Goal: Task Accomplishment & Management: Complete application form

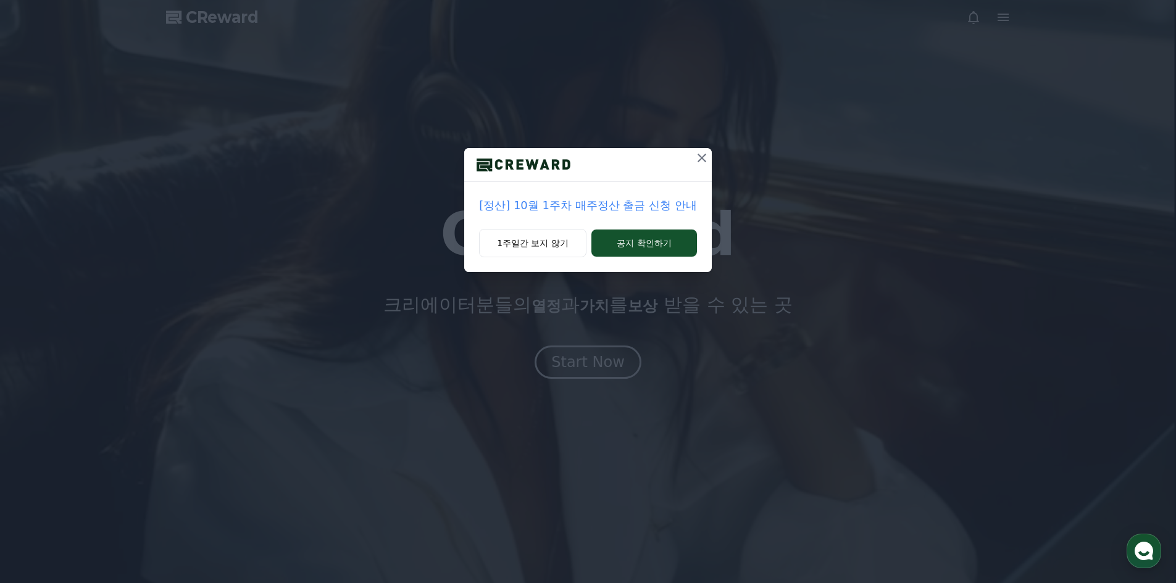
click at [701, 159] on icon at bounding box center [701, 158] width 9 height 9
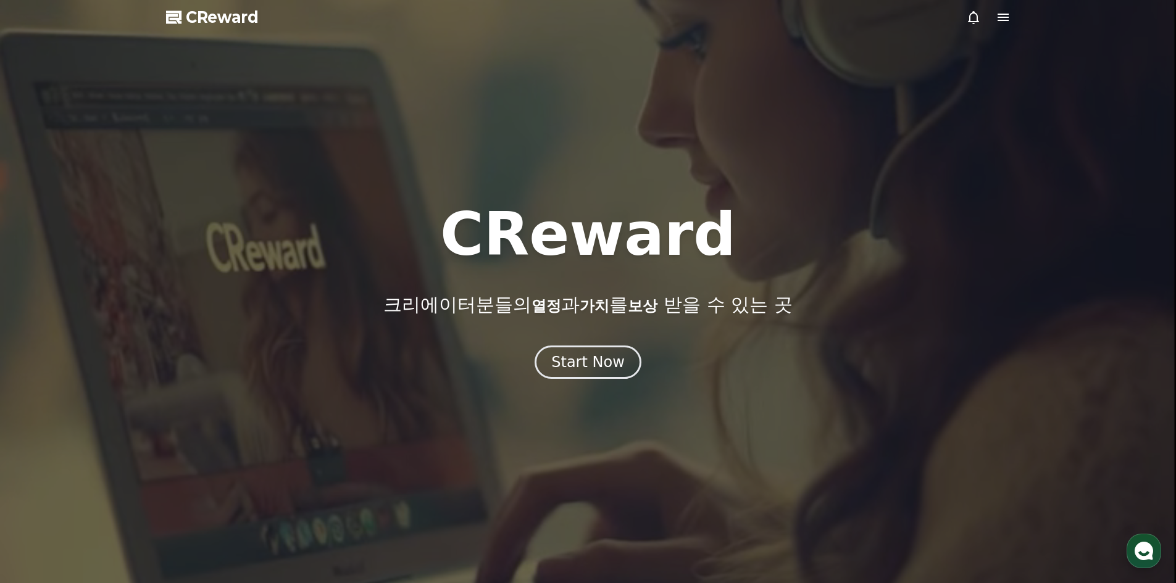
click at [1001, 22] on icon at bounding box center [1003, 17] width 15 height 15
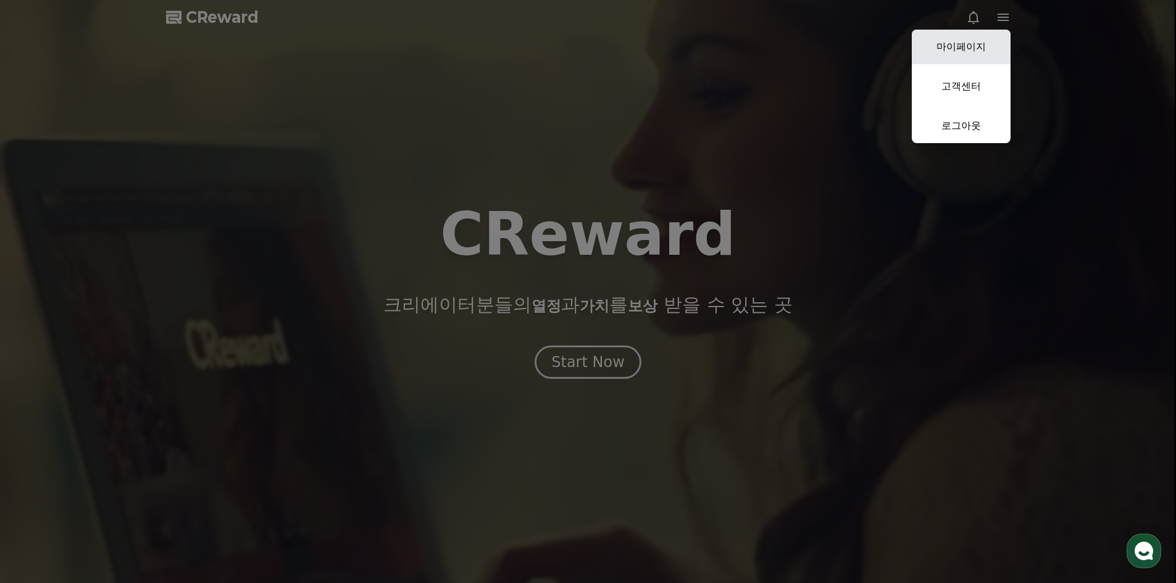
click at [970, 51] on link "마이페이지" at bounding box center [961, 47] width 99 height 35
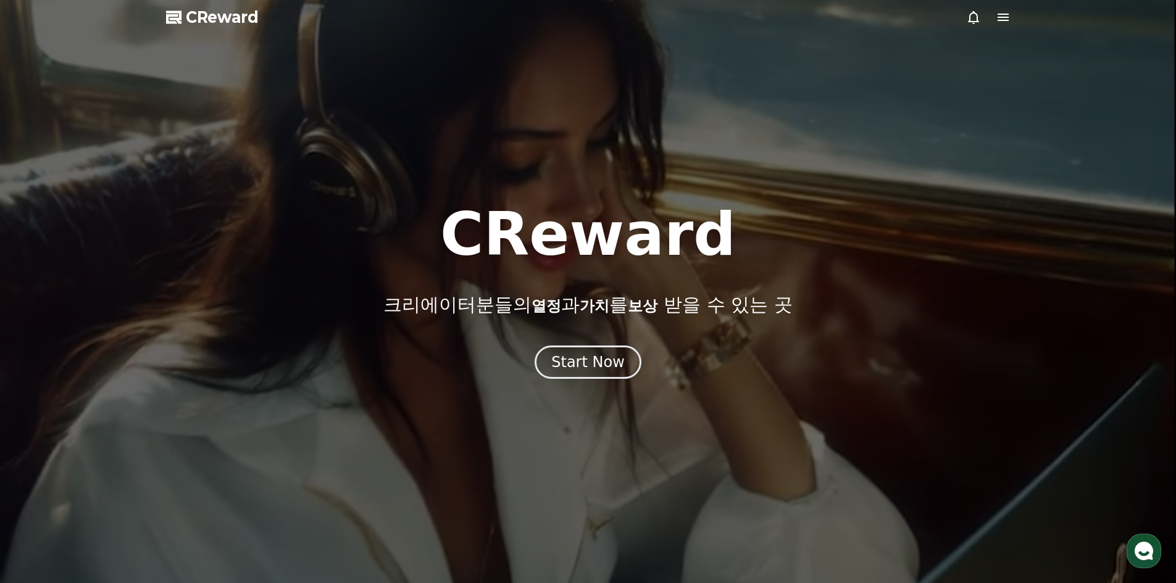
select select "**********"
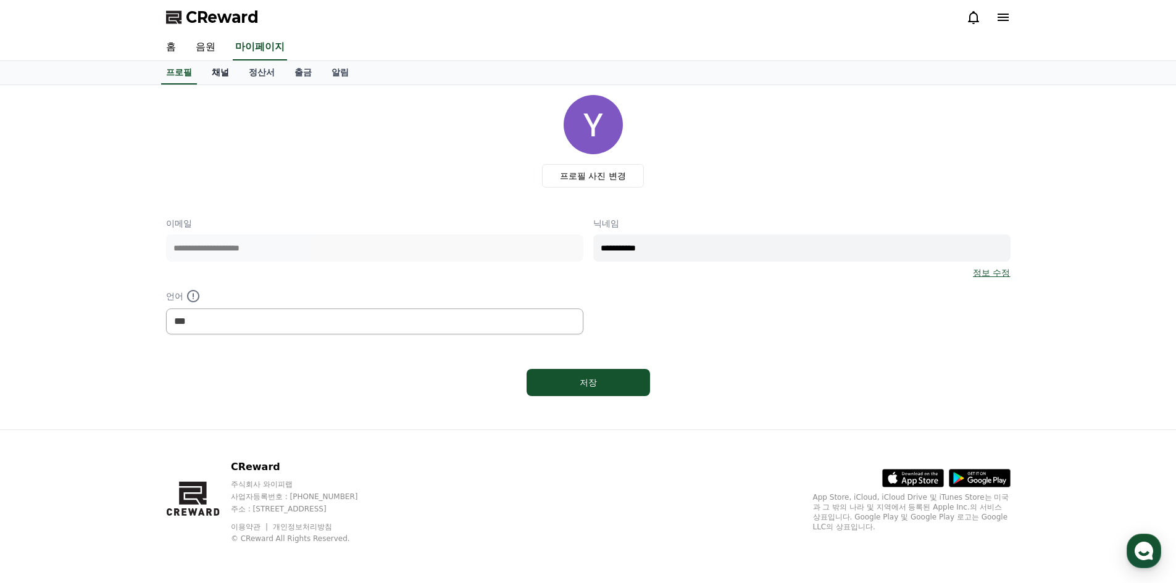
click at [227, 70] on link "채널" at bounding box center [220, 72] width 37 height 23
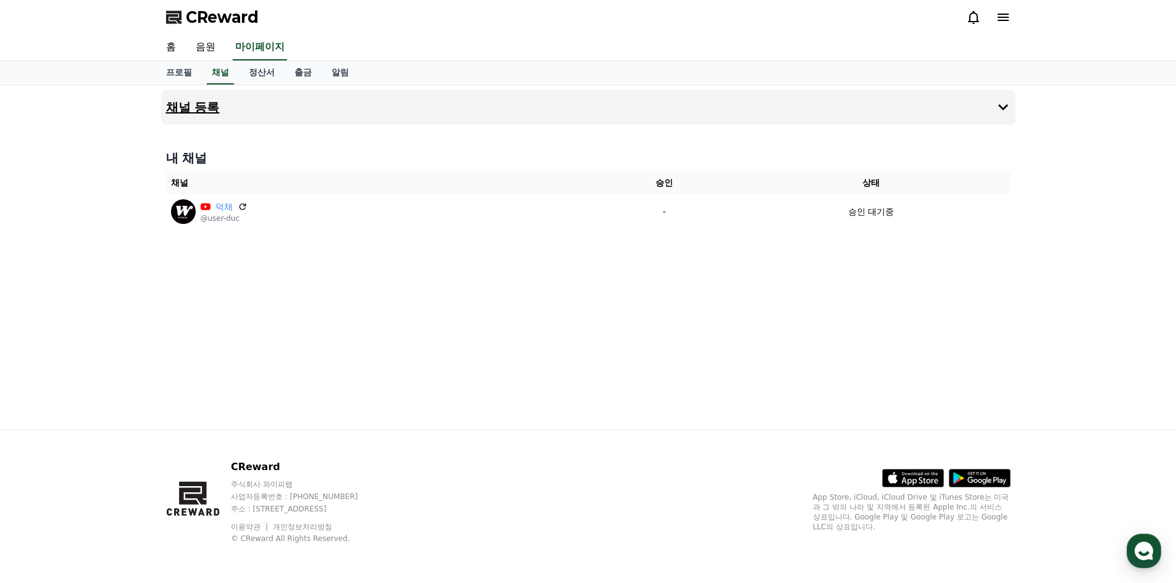
click at [452, 101] on button "채널 등록" at bounding box center [588, 107] width 854 height 35
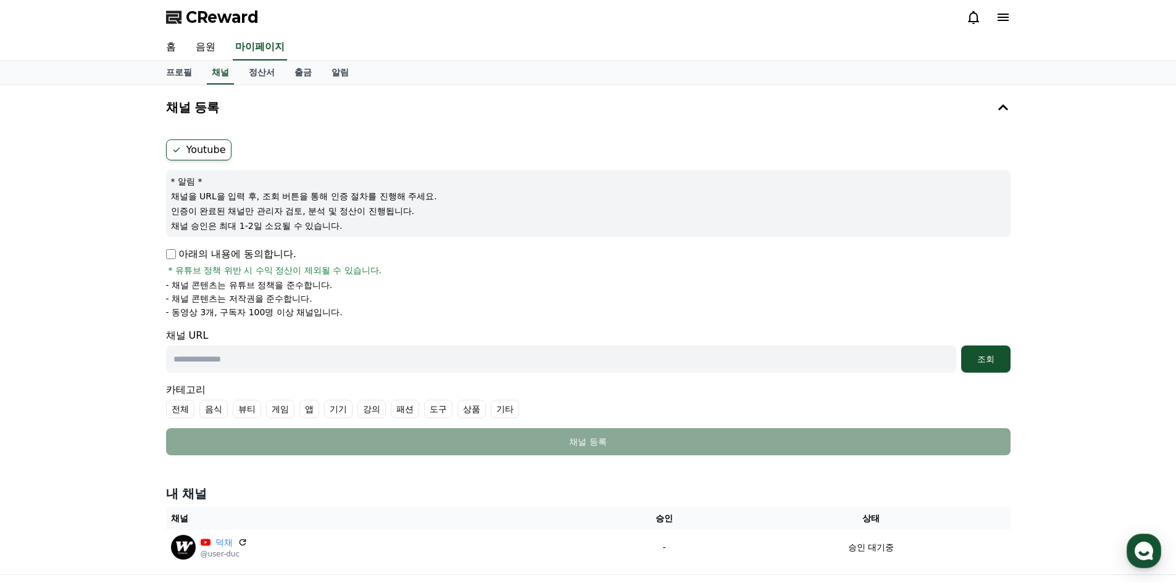
click at [173, 262] on div "아래의 내용에 동의합니다. * 유튜브 정책 위반 시 수익 정산이 제외될 수 있습니다." at bounding box center [588, 262] width 844 height 30
click at [264, 354] on input "text" at bounding box center [561, 359] width 790 height 27
paste input "**********"
type input "**********"
click at [988, 362] on div "조회" at bounding box center [986, 359] width 40 height 12
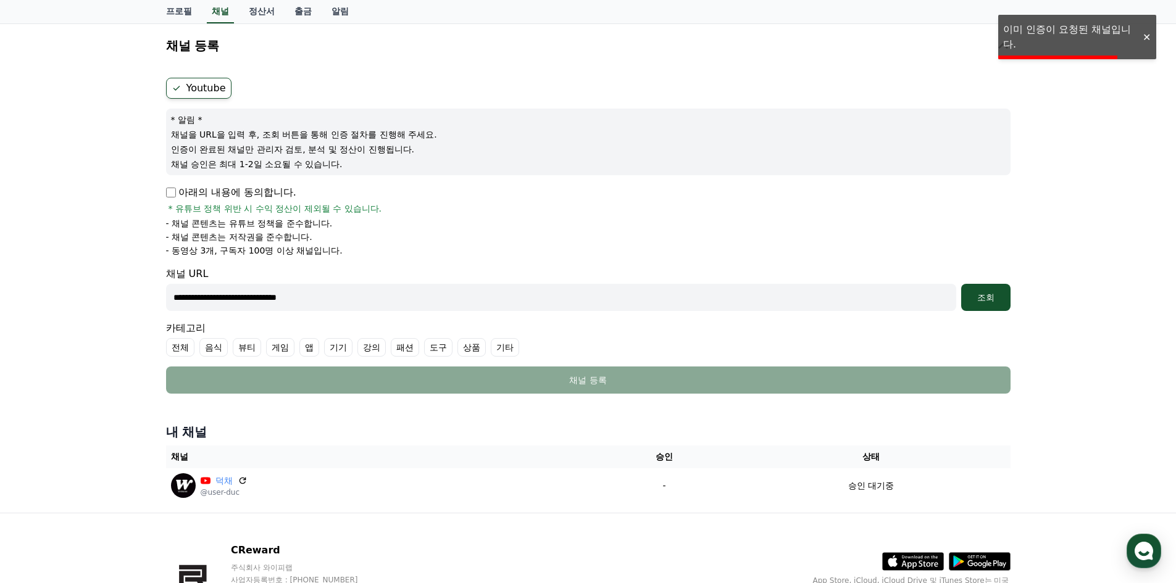
scroll to position [145, 0]
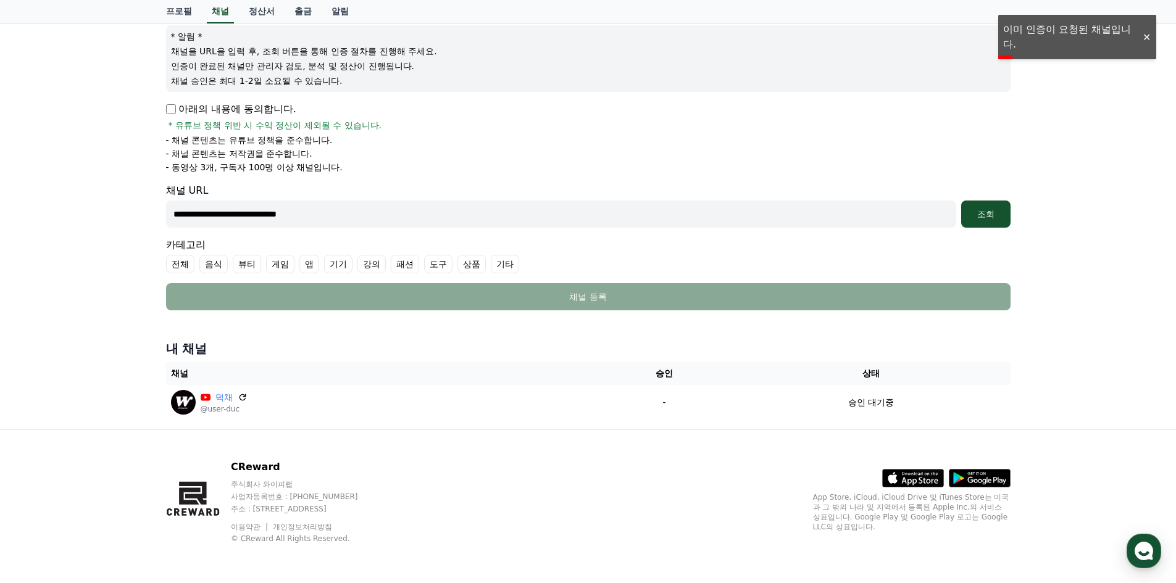
click at [507, 265] on label "기타" at bounding box center [505, 264] width 28 height 19
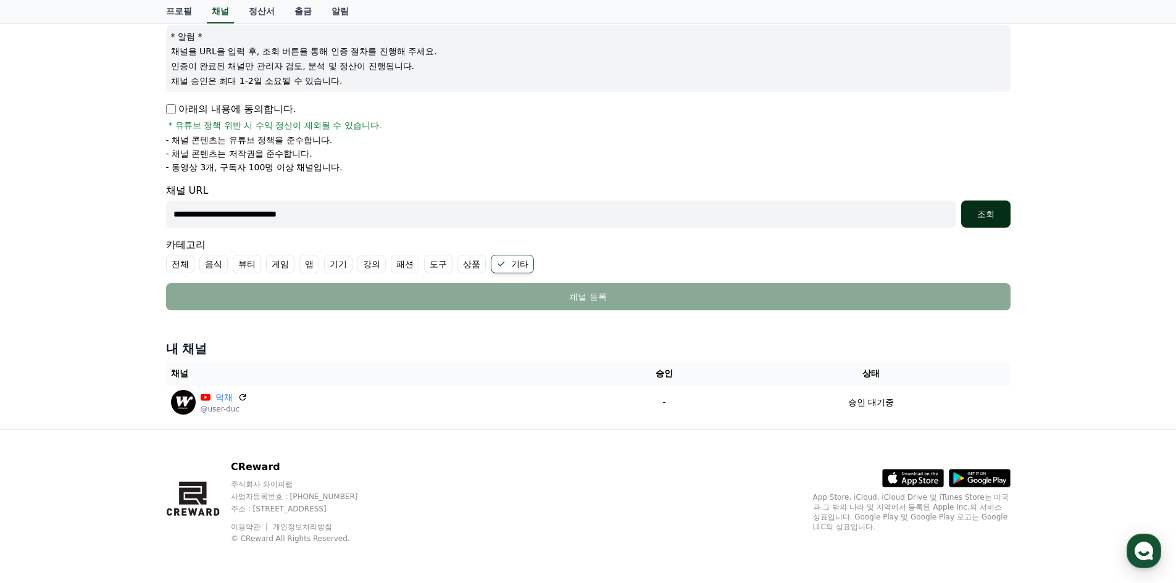
click at [986, 222] on button "조회" at bounding box center [985, 214] width 49 height 27
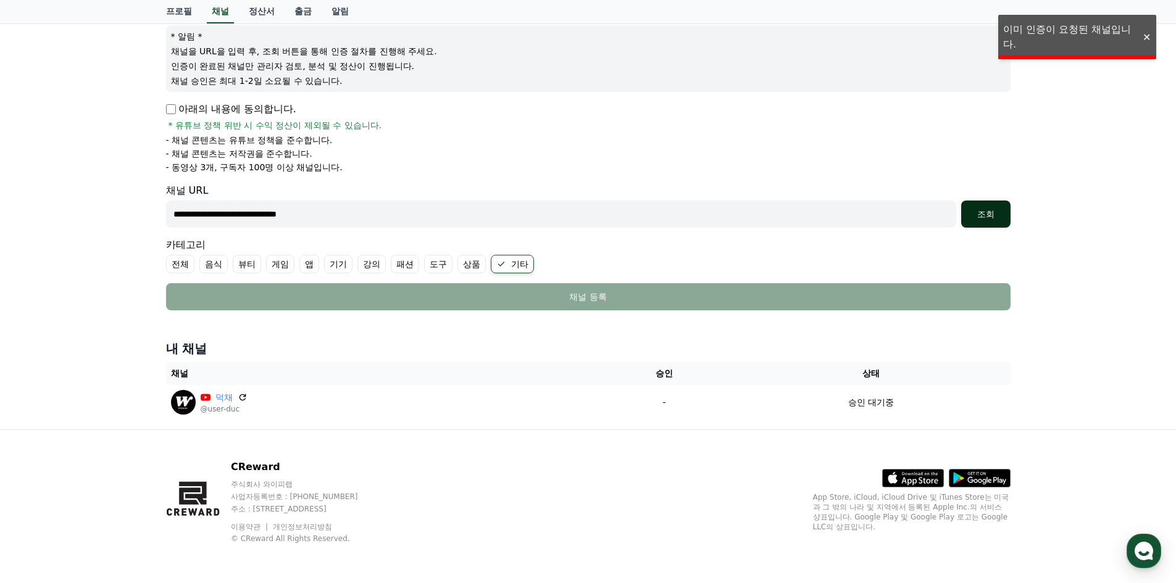
click at [982, 221] on button "조회" at bounding box center [985, 214] width 49 height 27
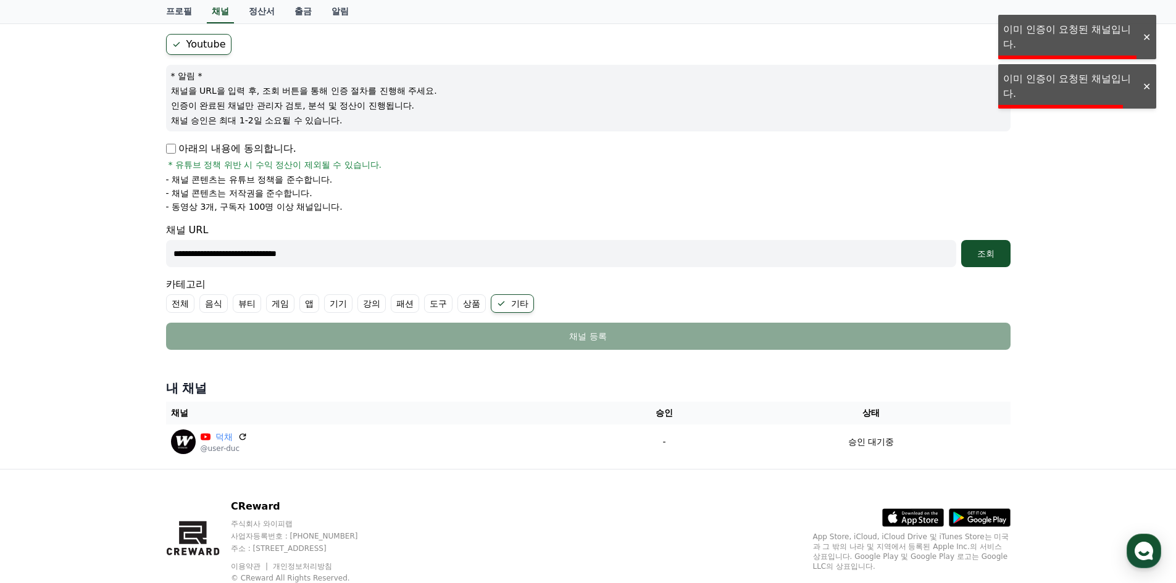
scroll to position [22, 0]
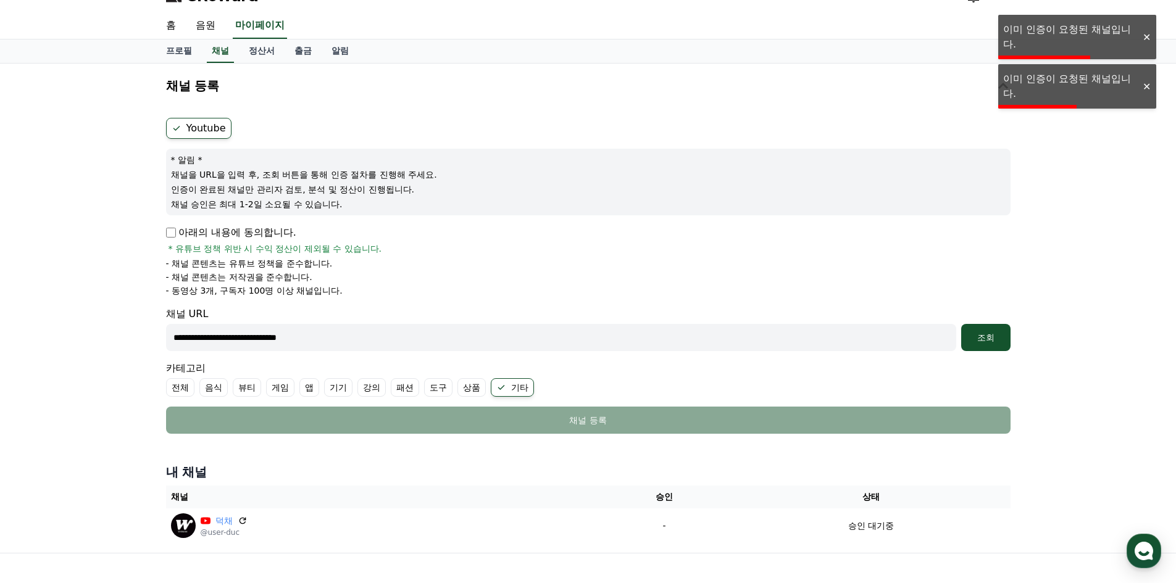
click at [212, 128] on label "Youtube" at bounding box center [198, 128] width 65 height 21
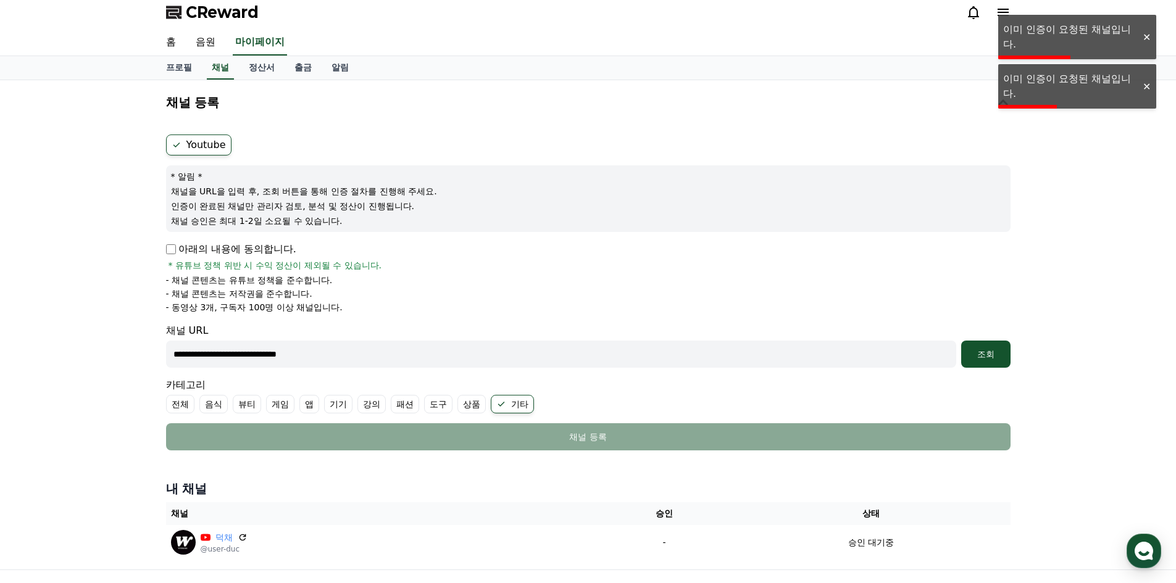
scroll to position [0, 0]
